Goal: Transaction & Acquisition: Purchase product/service

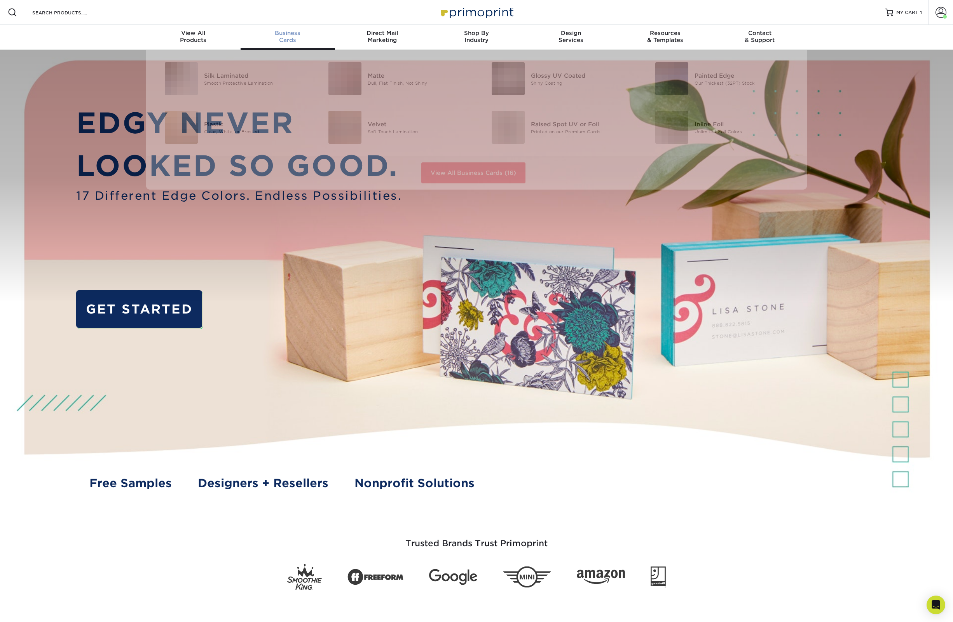
click at [290, 37] on div "Business Cards" at bounding box center [288, 37] width 94 height 14
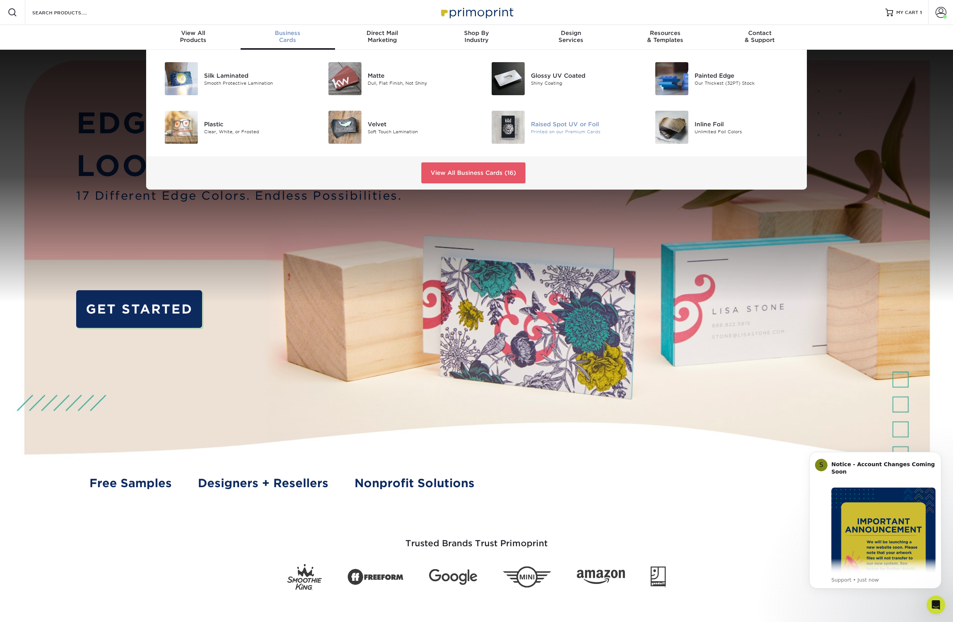
click at [570, 123] on div "Raised Spot UV or Foil" at bounding box center [582, 124] width 103 height 9
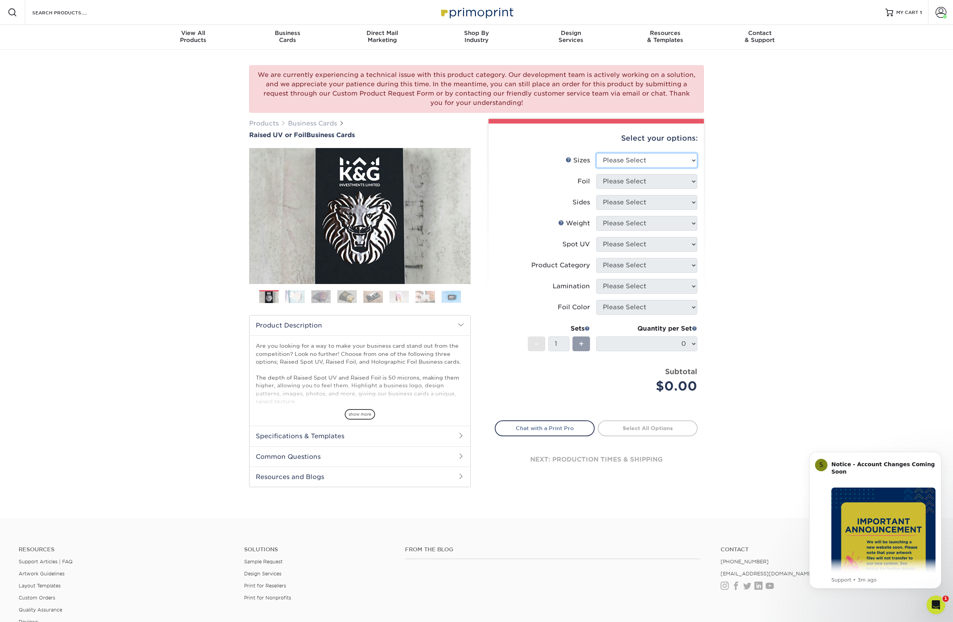
click option "Please Select" at bounding box center [0, 0] width 0 height 0
select select "2.00x3.50"
click option "2" x 3.5" - Standard" at bounding box center [0, 0] width 0 height 0
select select "0"
select select "13abbda7-1d64-4f25-8bb2-c179b224825d"
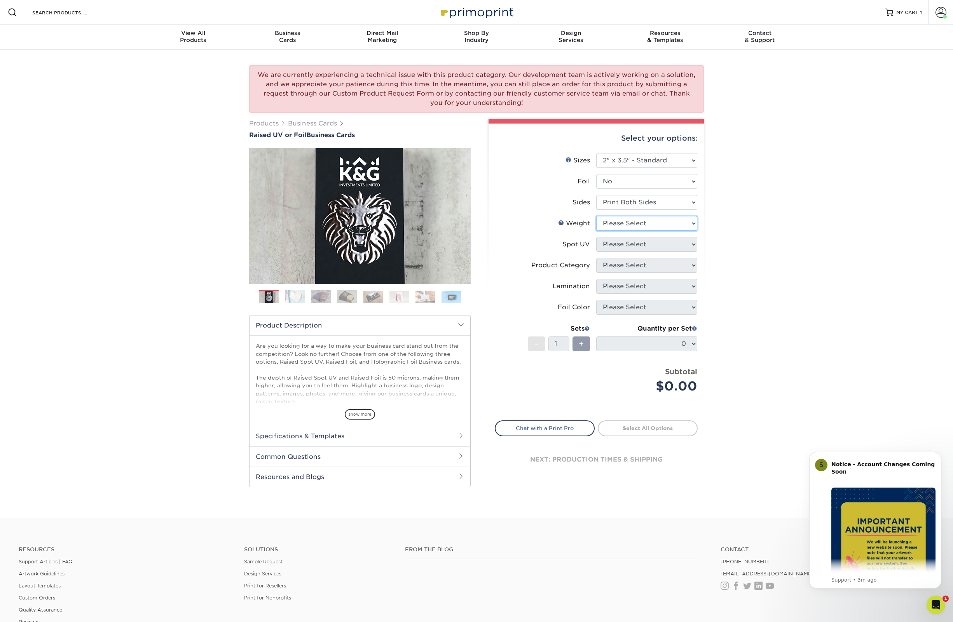
select select "16PT"
click at [760, 222] on div "We are currently experiencing a technical issue with this product category. Our…" at bounding box center [476, 284] width 953 height 469
